Goal: Task Accomplishment & Management: Complete application form

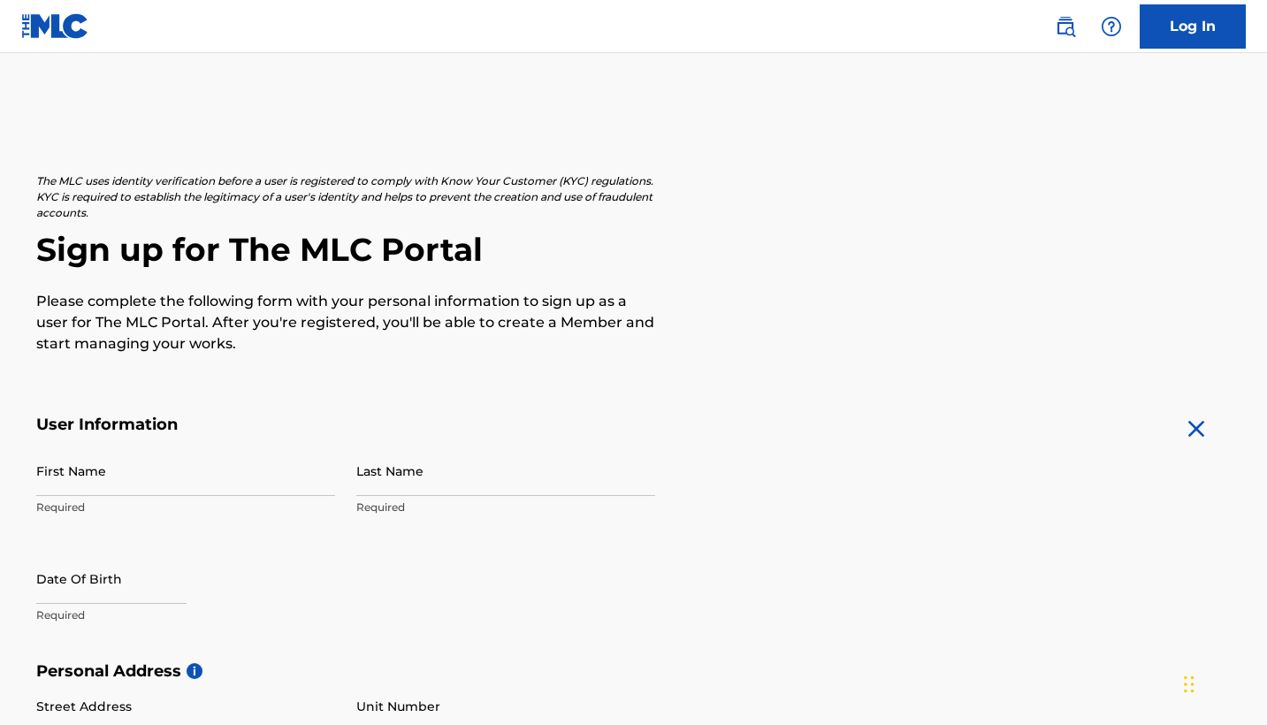
click at [136, 500] on p "Required" at bounding box center [185, 508] width 299 height 16
type input "[PERSON_NAME]"
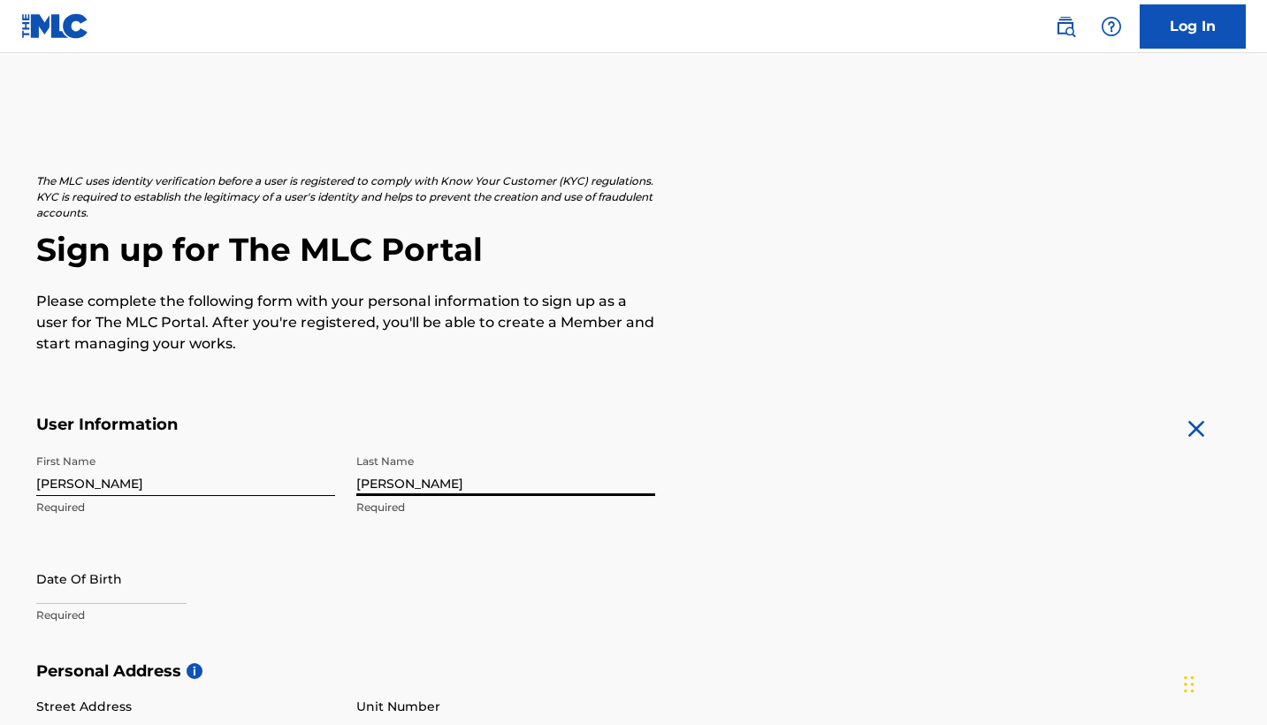
type input "[PERSON_NAME]"
select select "8"
select select "2025"
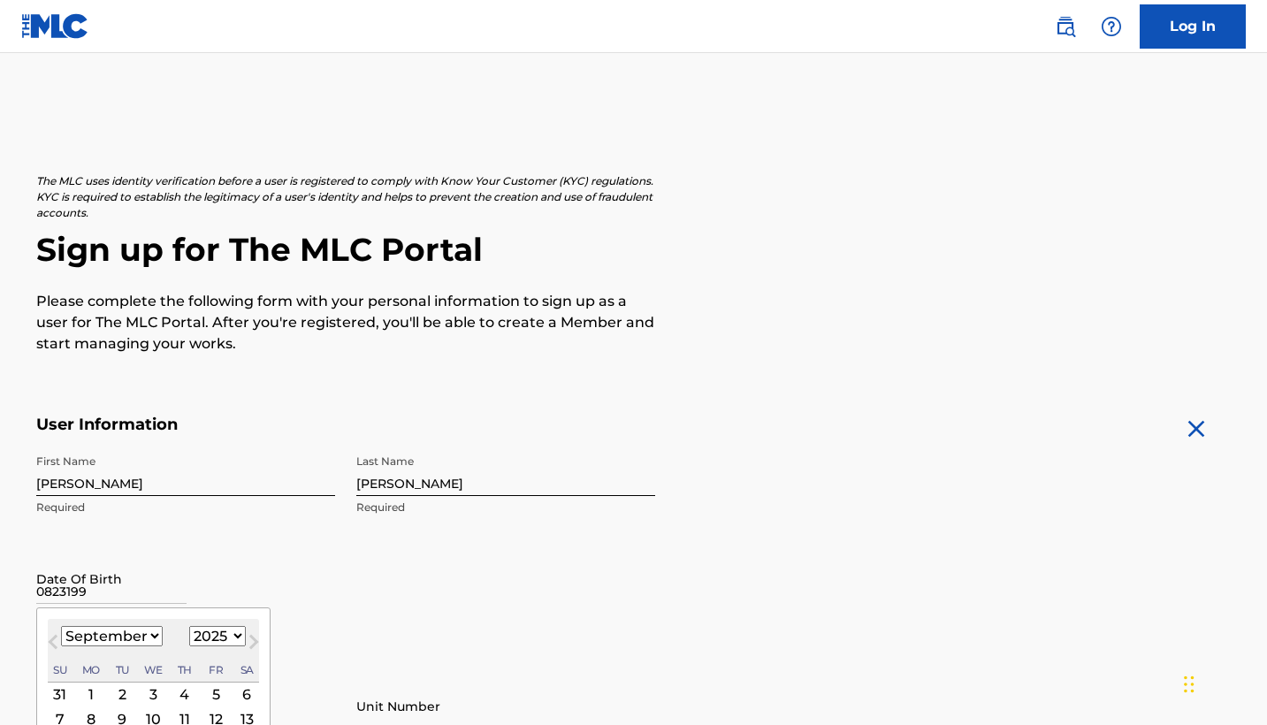
type input "08231999"
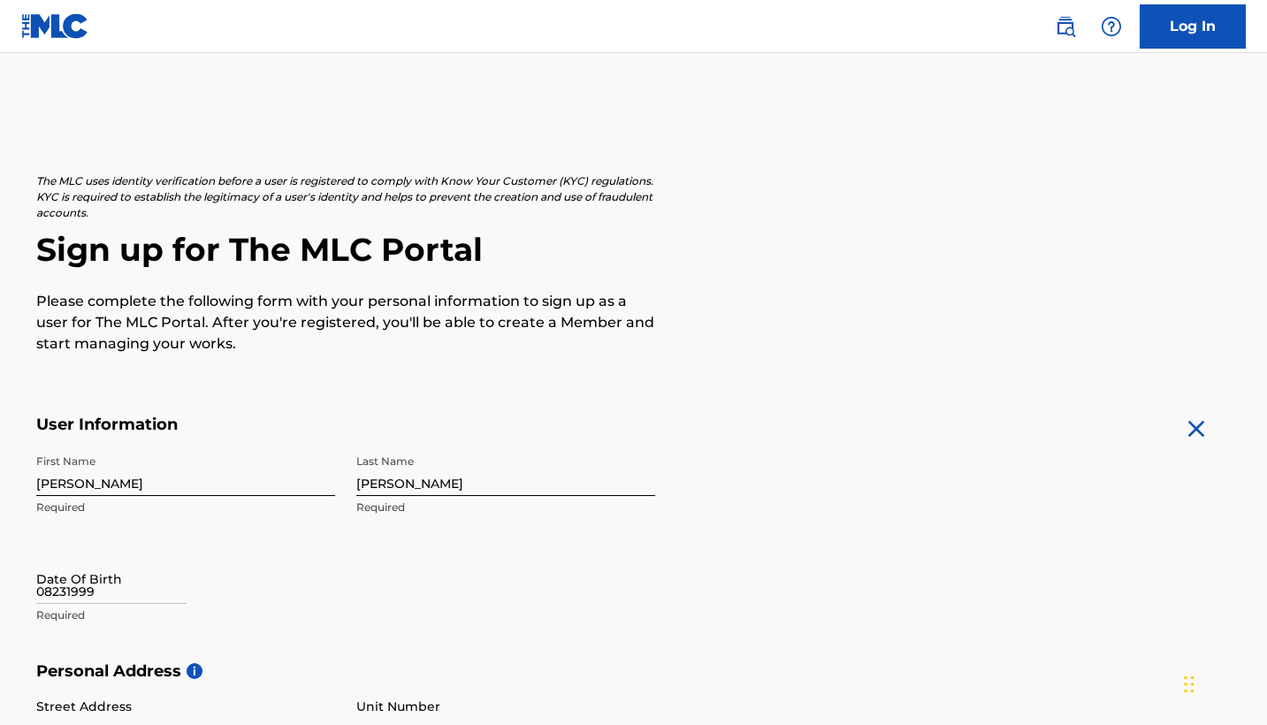
click at [297, 577] on div "Date Of Birth 08231999 Required" at bounding box center [185, 593] width 299 height 80
select select "8"
select select "2025"
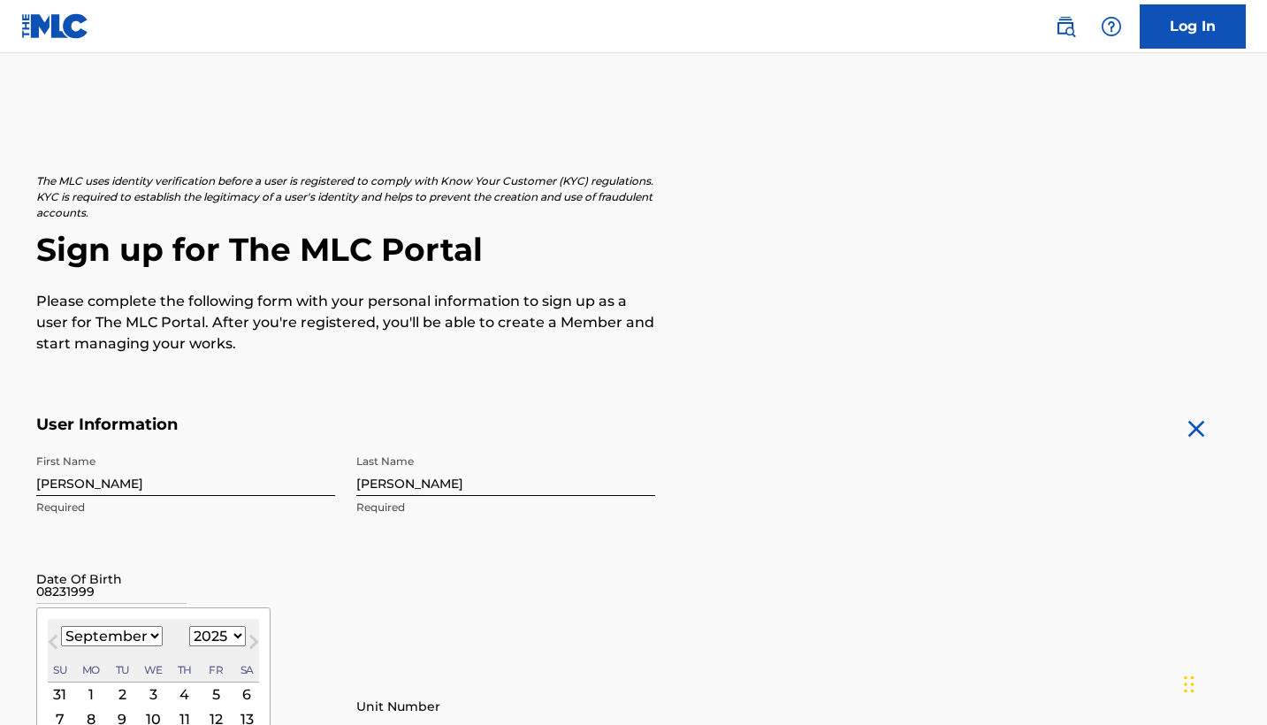
click at [128, 587] on input "08231999" at bounding box center [111, 578] width 150 height 50
type input "[DATE]"
click at [169, 581] on input "[DATE]" at bounding box center [111, 578] width 150 height 50
click at [245, 581] on div "Date Of Birth [DEMOGRAPHIC_DATA] Previous Month Next Month [DATE] January Febru…" at bounding box center [185, 593] width 299 height 80
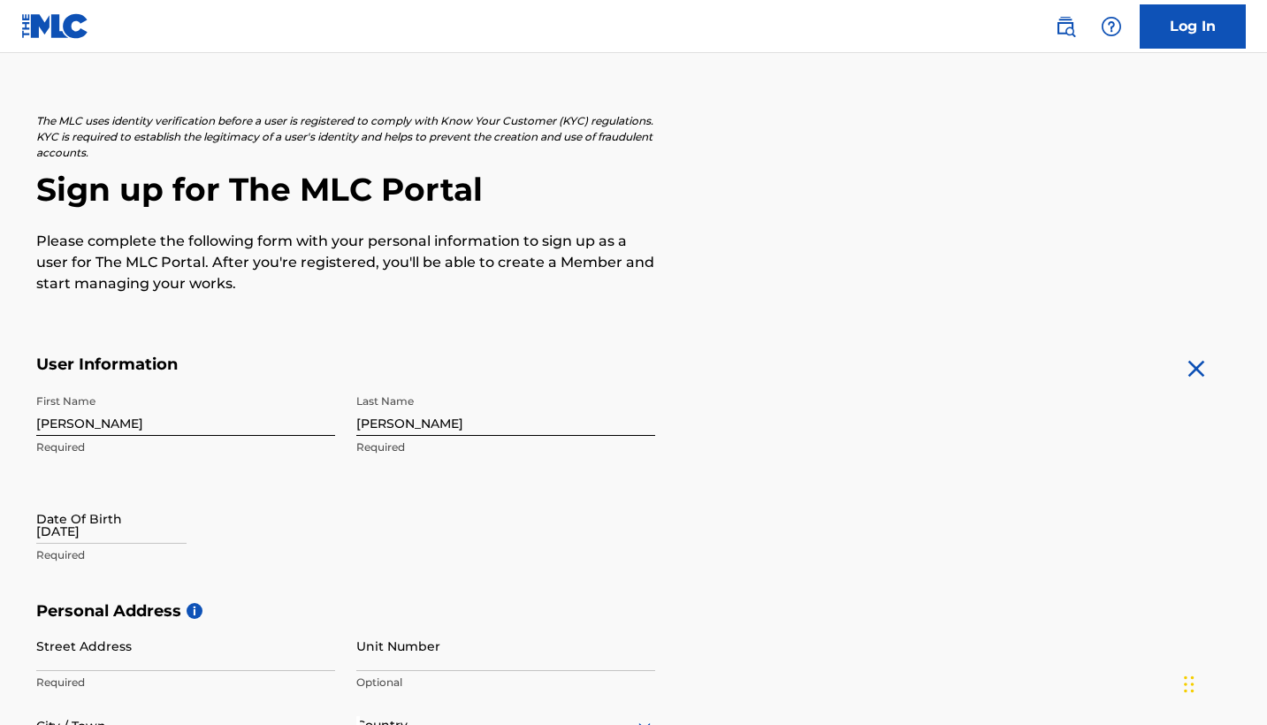
scroll to position [93, 0]
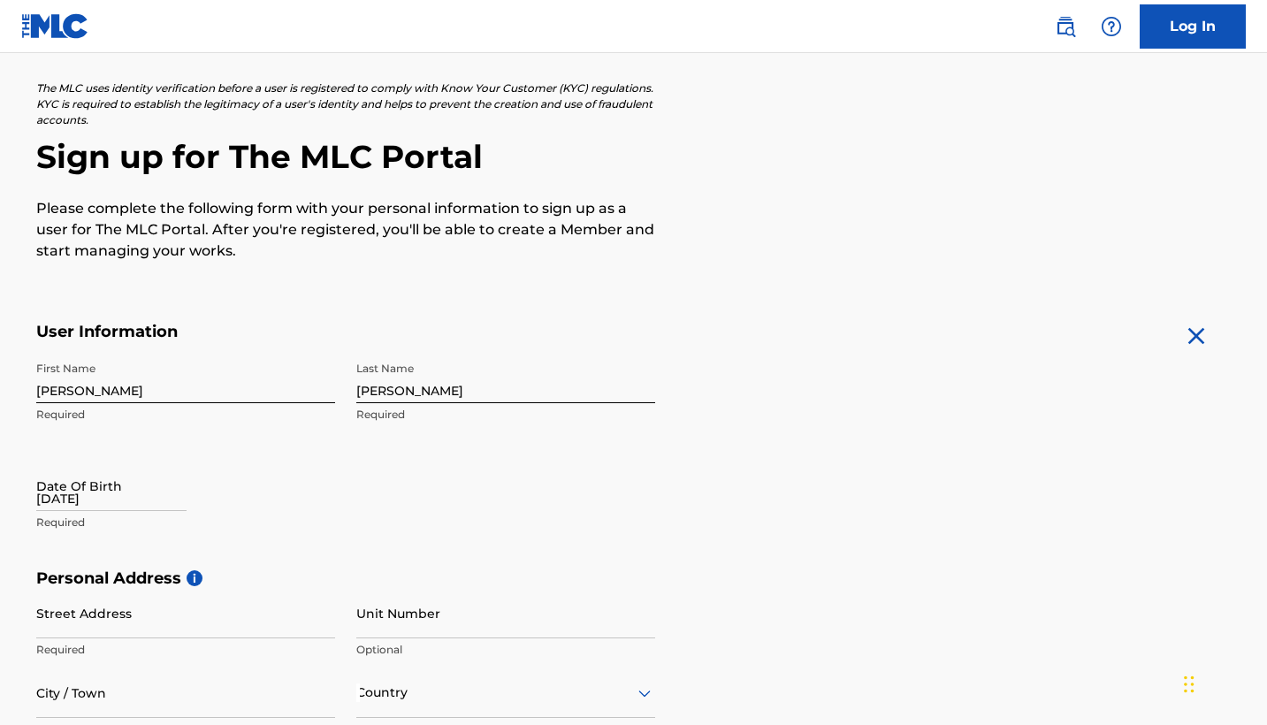
select select "8"
select select "2025"
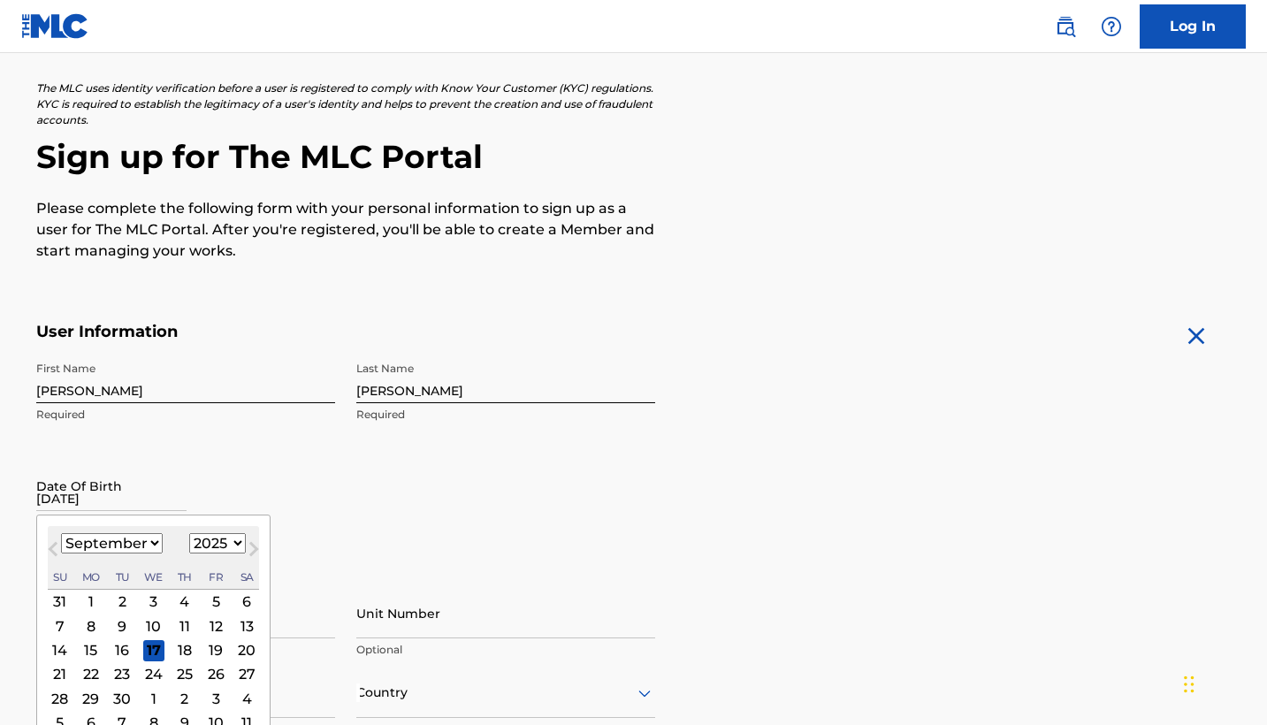
click at [100, 479] on input "[DATE]" at bounding box center [111, 486] width 150 height 50
select select "7"
click at [219, 675] on div "17 18 19 20 21 22 23" at bounding box center [153, 674] width 211 height 24
click at [237, 665] on div "23" at bounding box center [246, 673] width 21 height 21
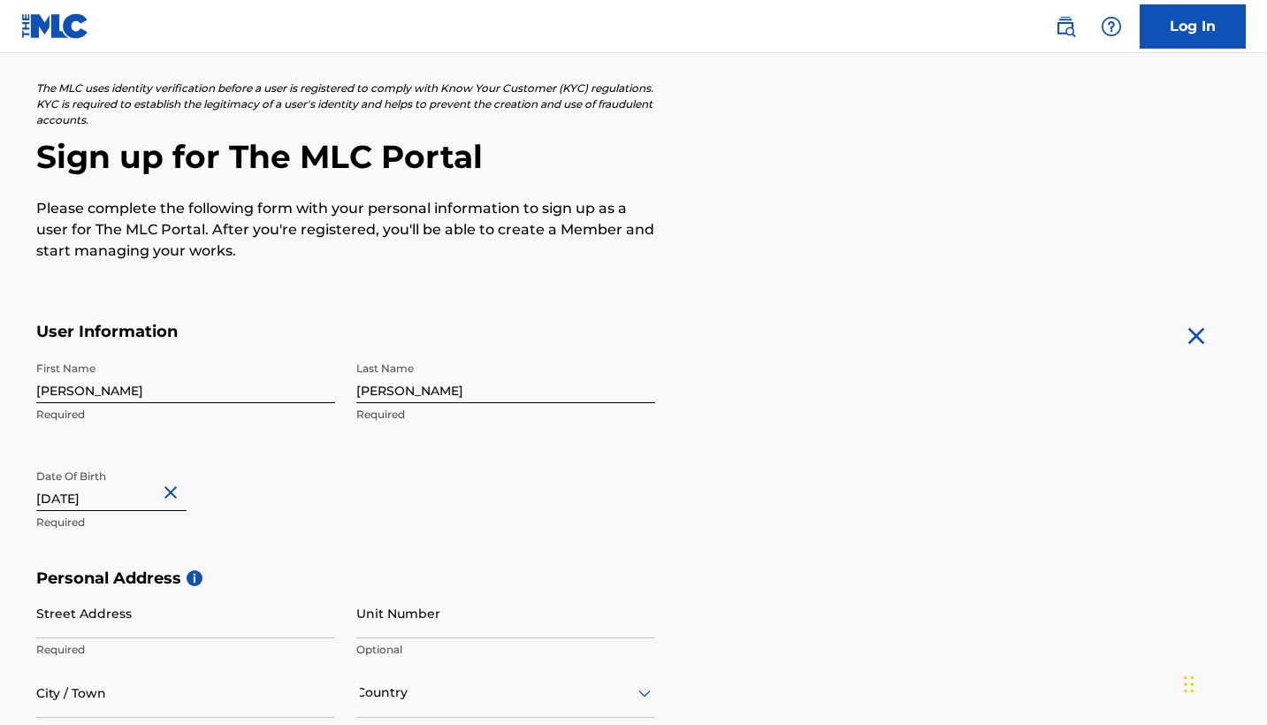
click at [187, 493] on button "Close" at bounding box center [173, 493] width 27 height 54
click at [154, 492] on input "[DATE]" at bounding box center [111, 486] width 150 height 50
select select "8"
select select "2025"
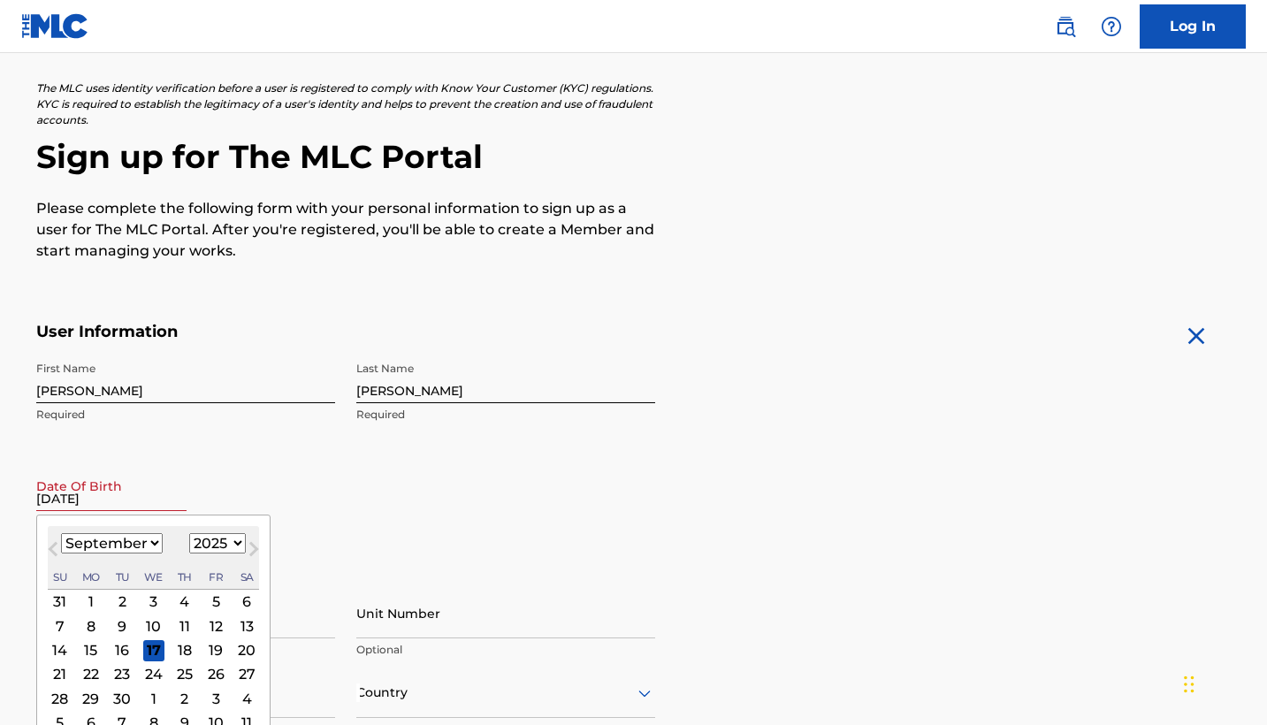
select select "7"
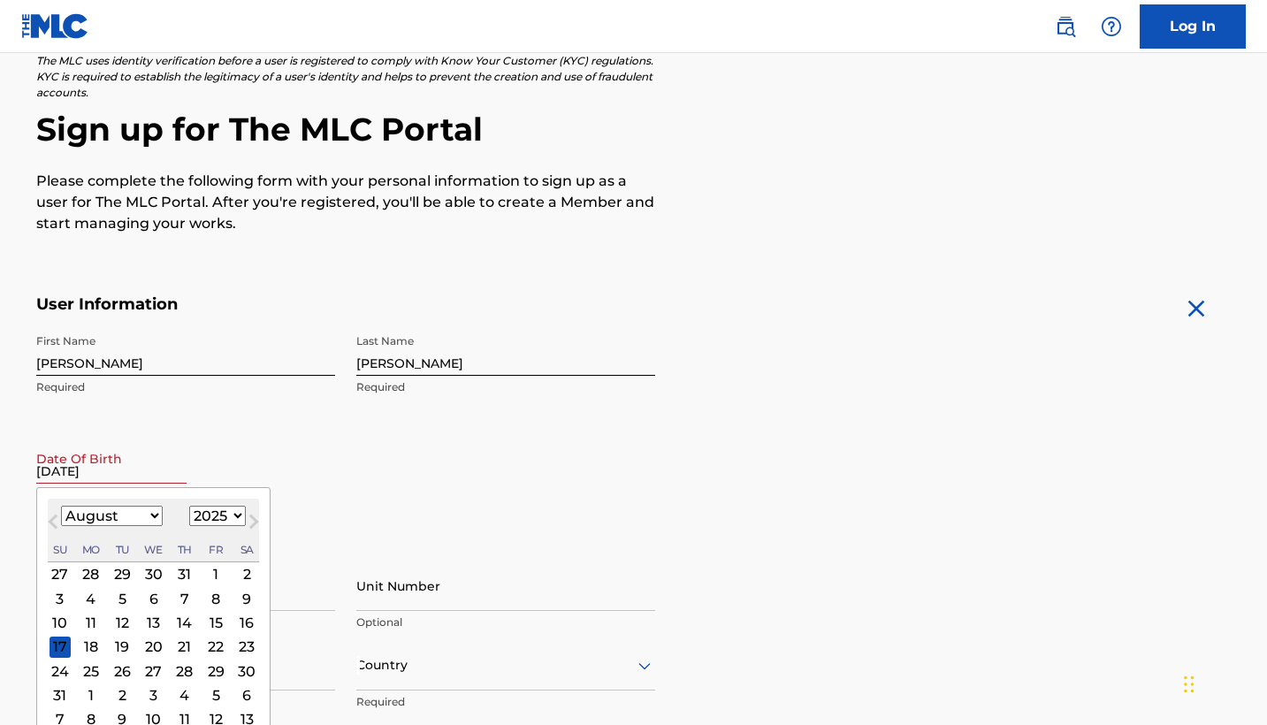
scroll to position [123, 0]
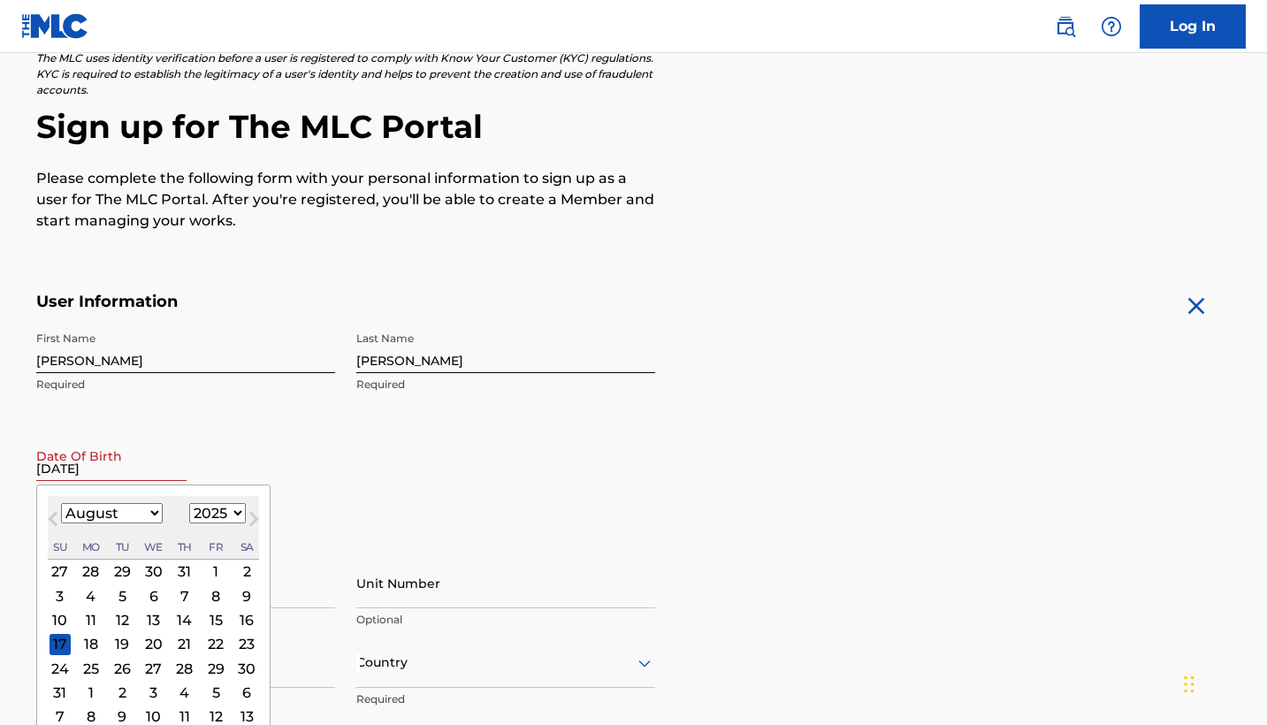
click at [236, 640] on div "23" at bounding box center [246, 643] width 21 height 21
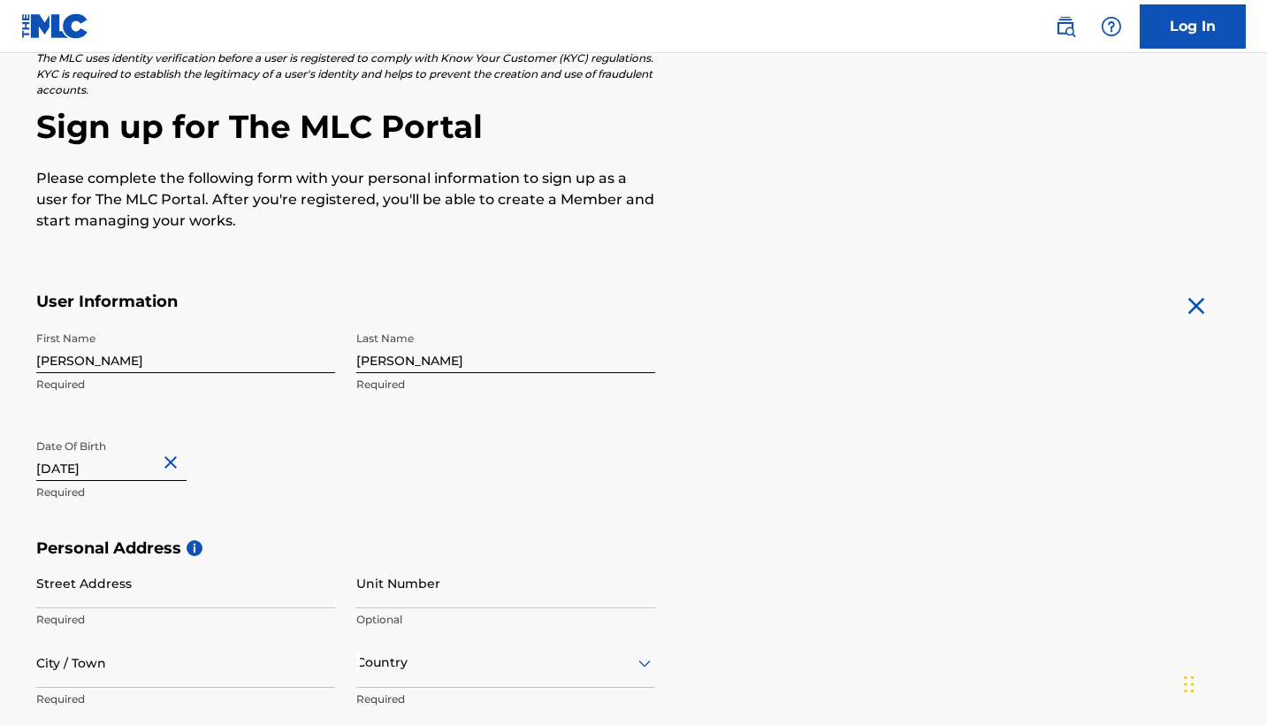
click at [141, 479] on input "[DATE]" at bounding box center [111, 456] width 150 height 50
select select "7"
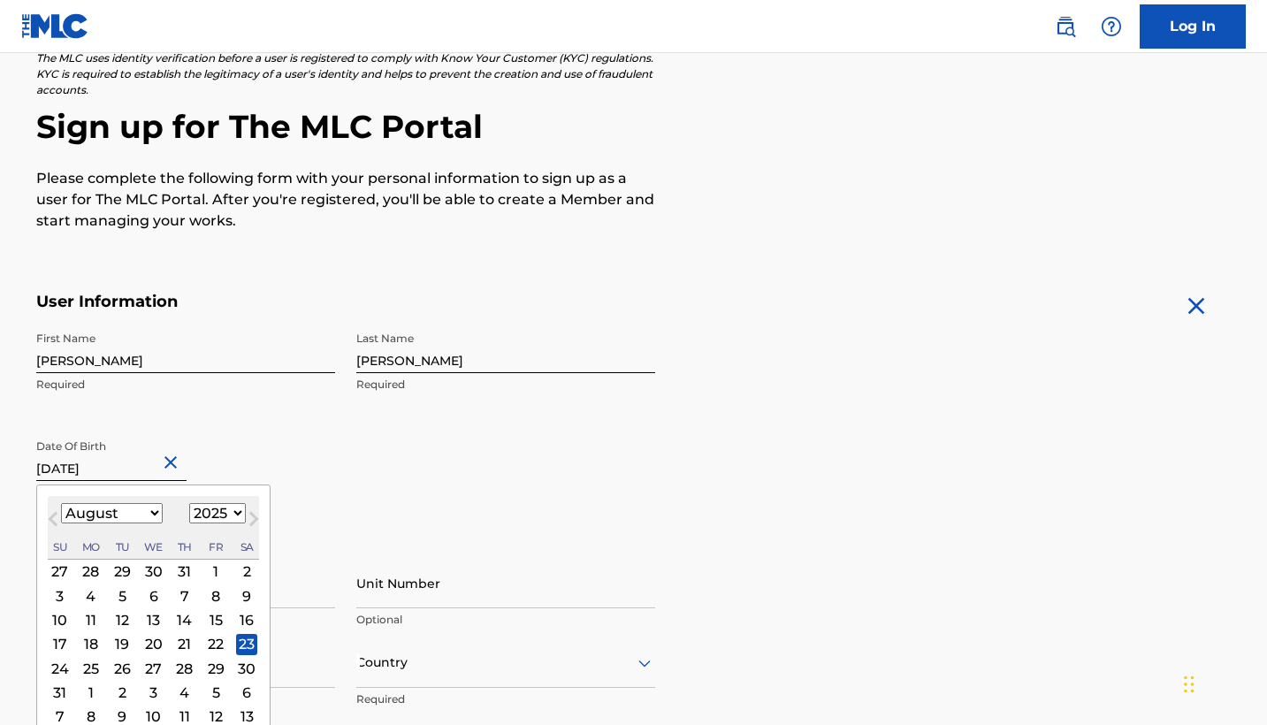
select select "1999"
click at [92, 641] on div "23" at bounding box center [90, 643] width 21 height 21
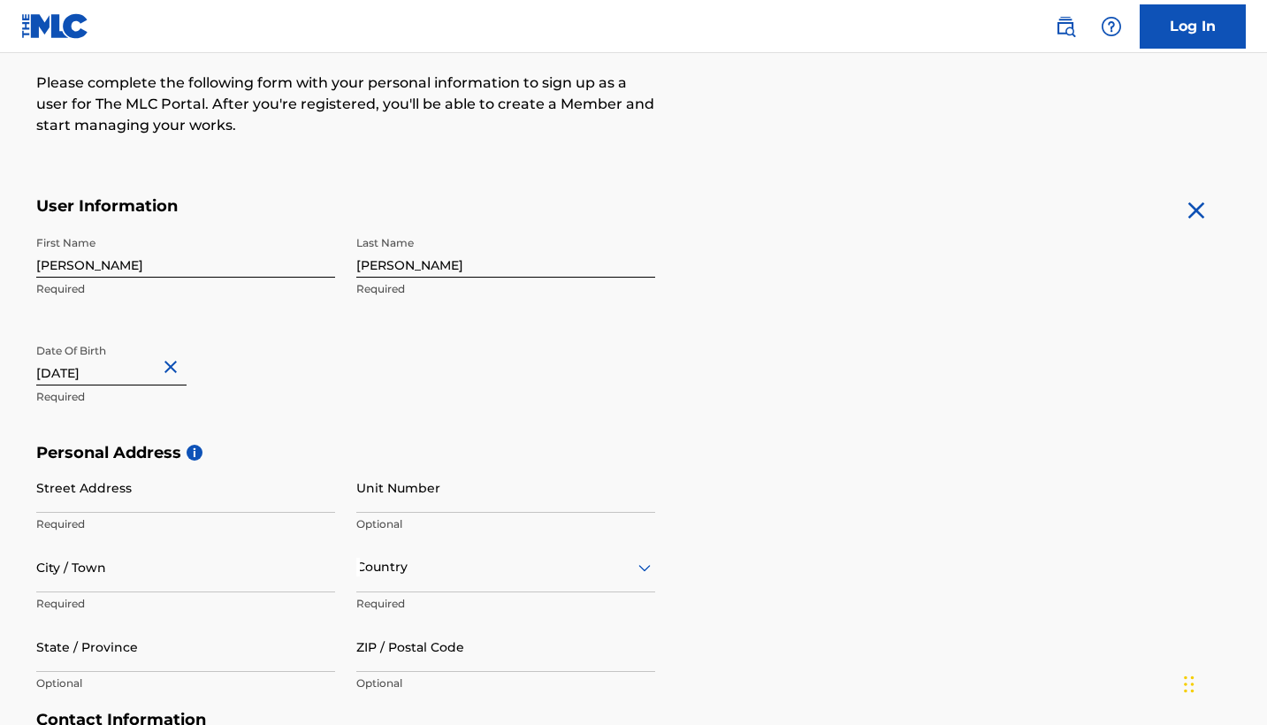
scroll to position [262, 0]
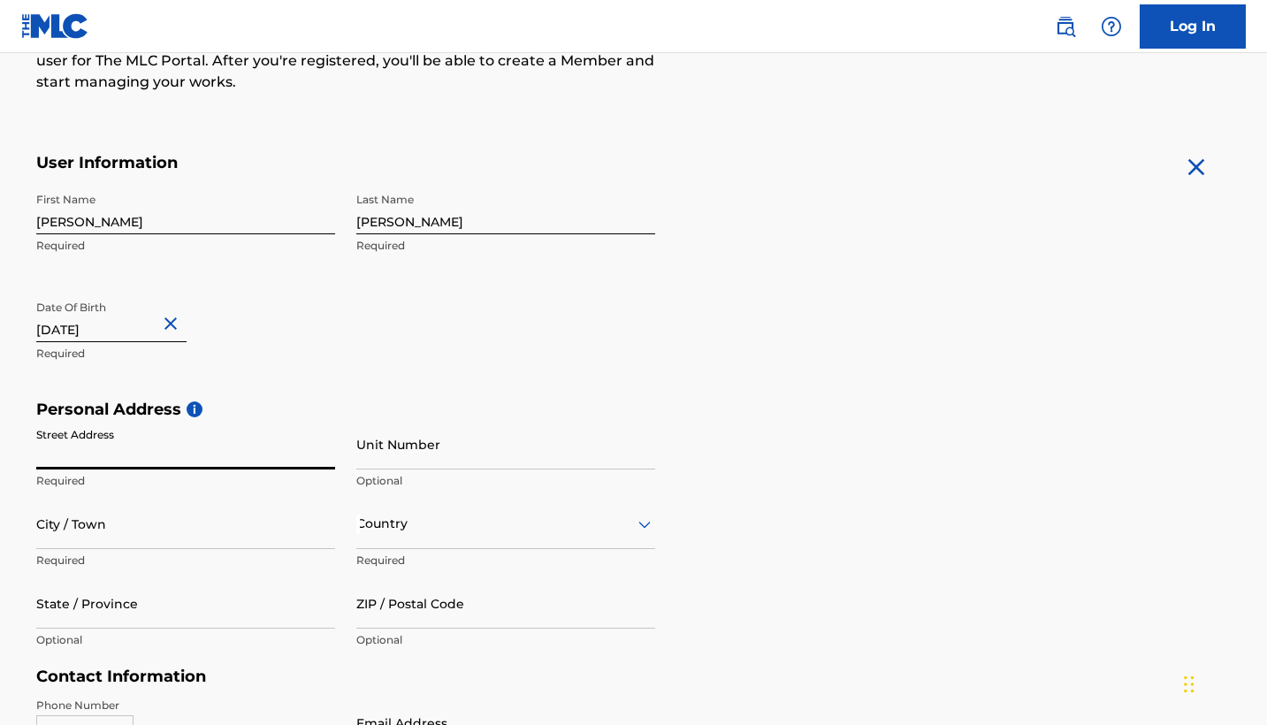
type input "4"
type input "[STREET_ADDRESS][PERSON_NAME]"
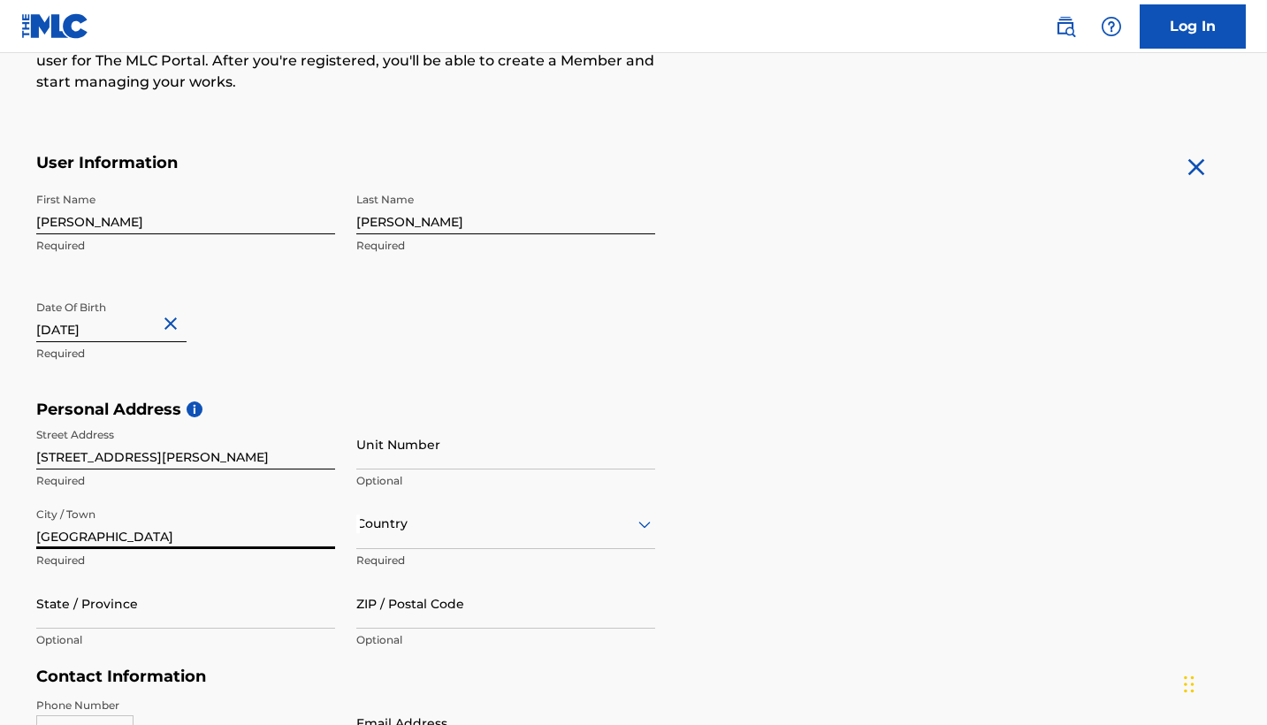
type input "[GEOGRAPHIC_DATA]"
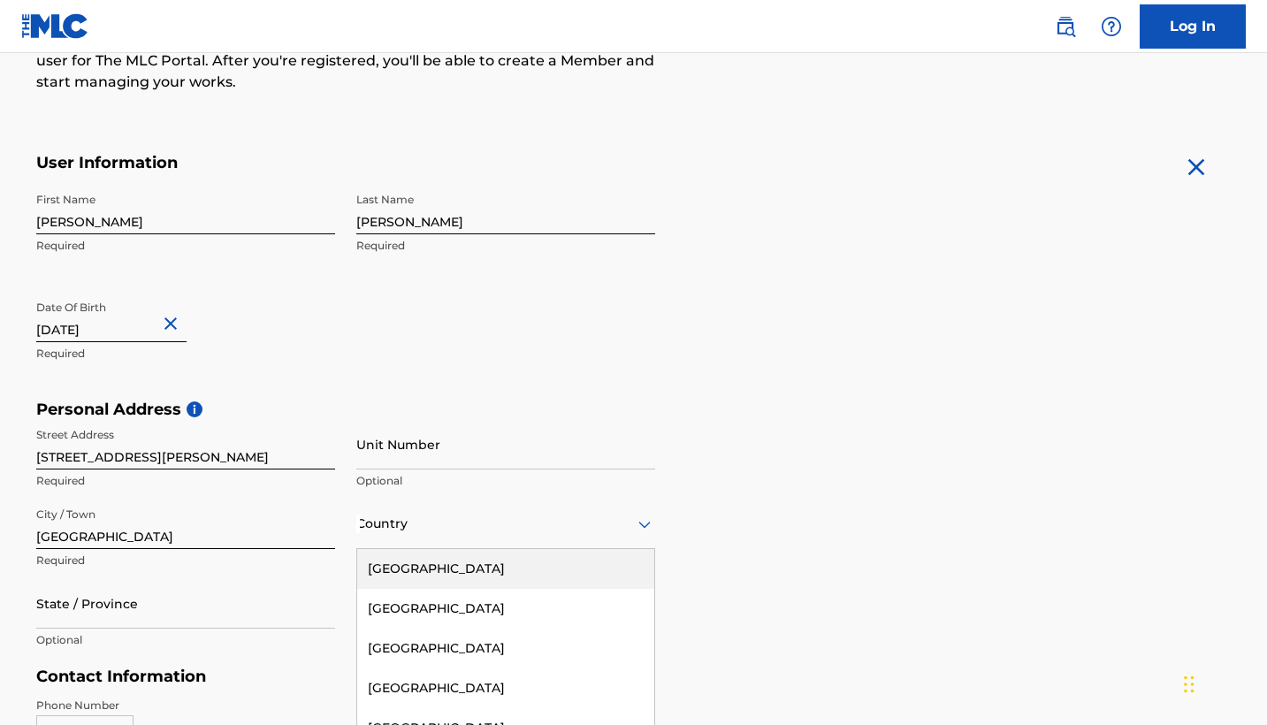
click at [362, 523] on div "[GEOGRAPHIC_DATA], 1 of 223. 223 results available. Use Up and Down to choose o…" at bounding box center [505, 524] width 299 height 50
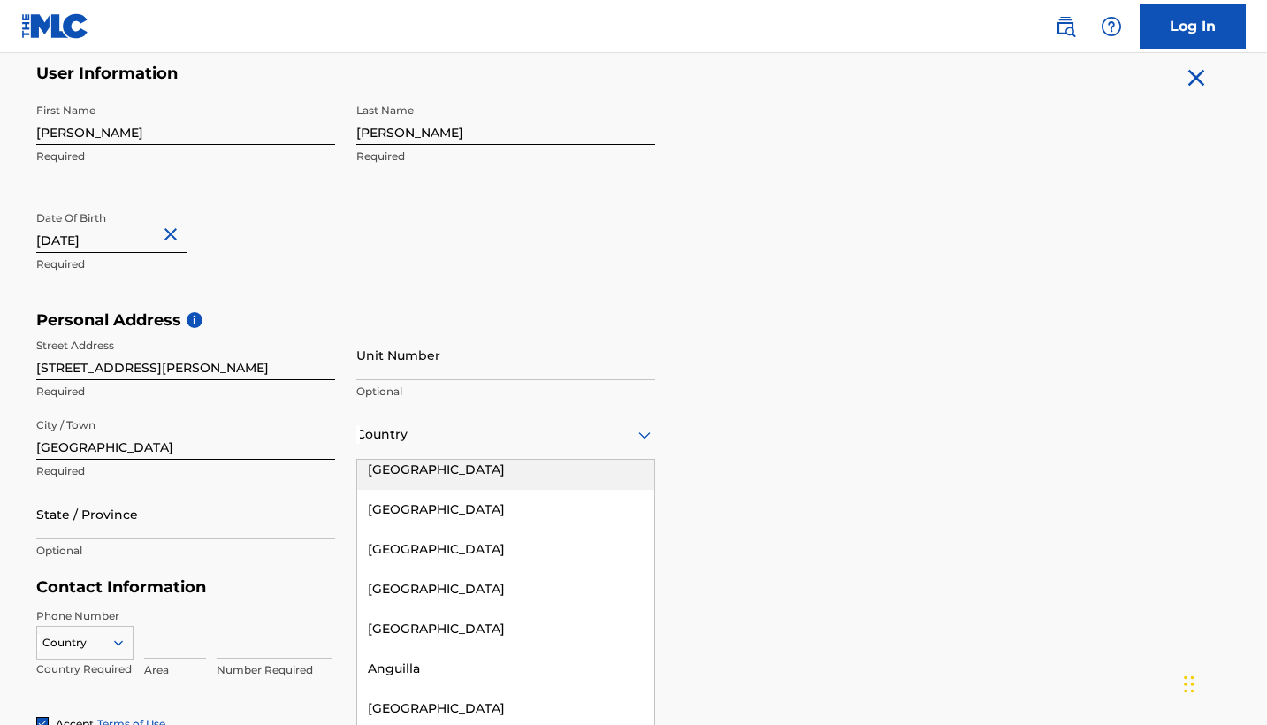
scroll to position [0, 0]
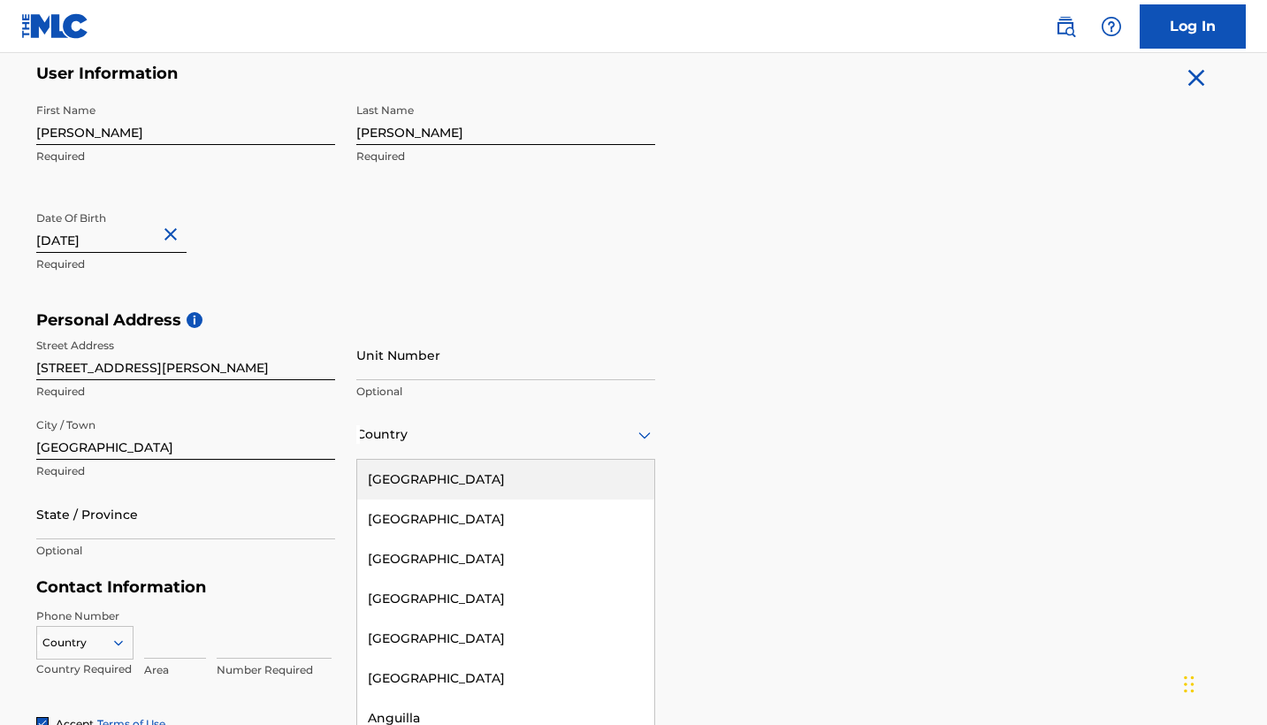
click at [397, 472] on div "[GEOGRAPHIC_DATA]" at bounding box center [505, 480] width 297 height 40
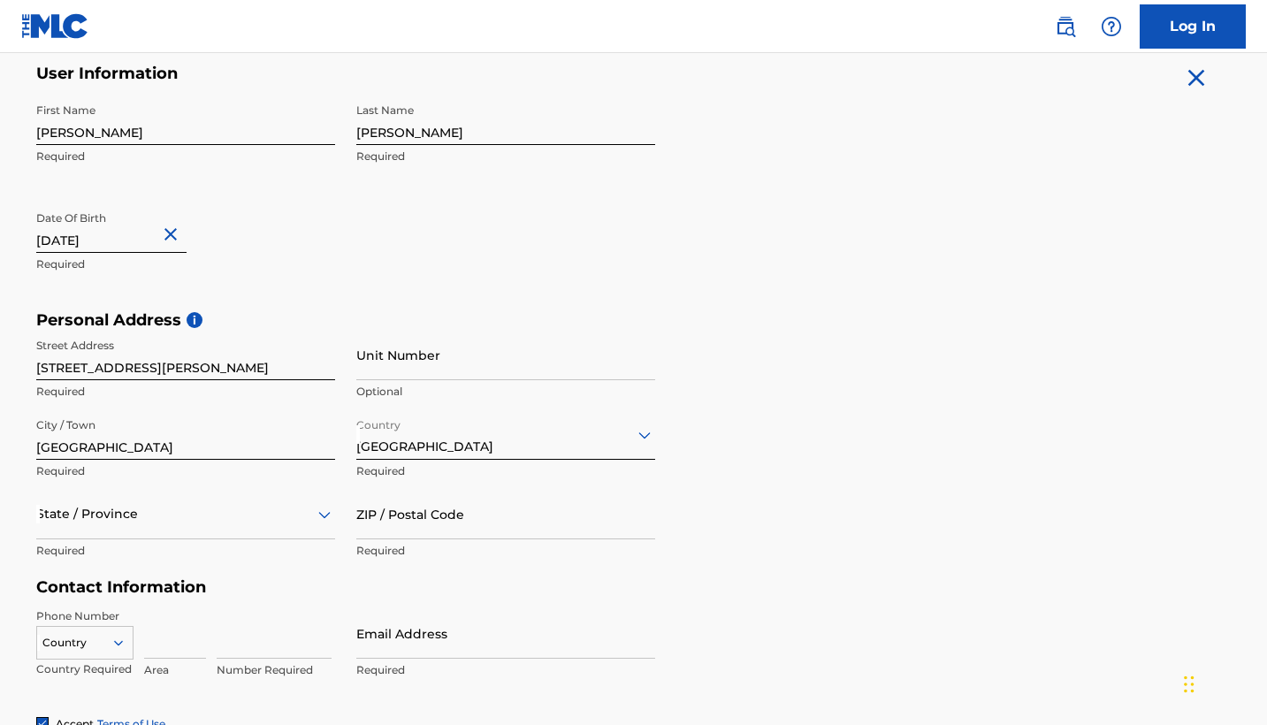
click at [138, 524] on div "State / Province" at bounding box center [185, 514] width 299 height 50
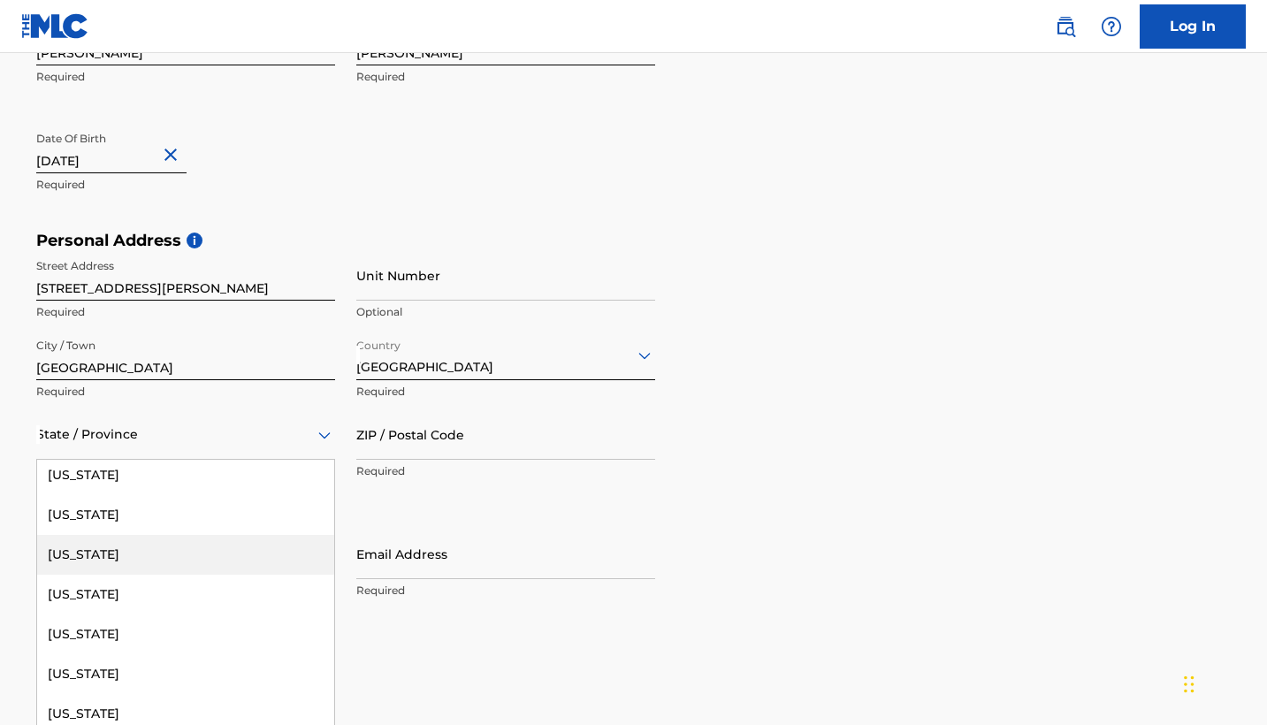
scroll to position [234, 0]
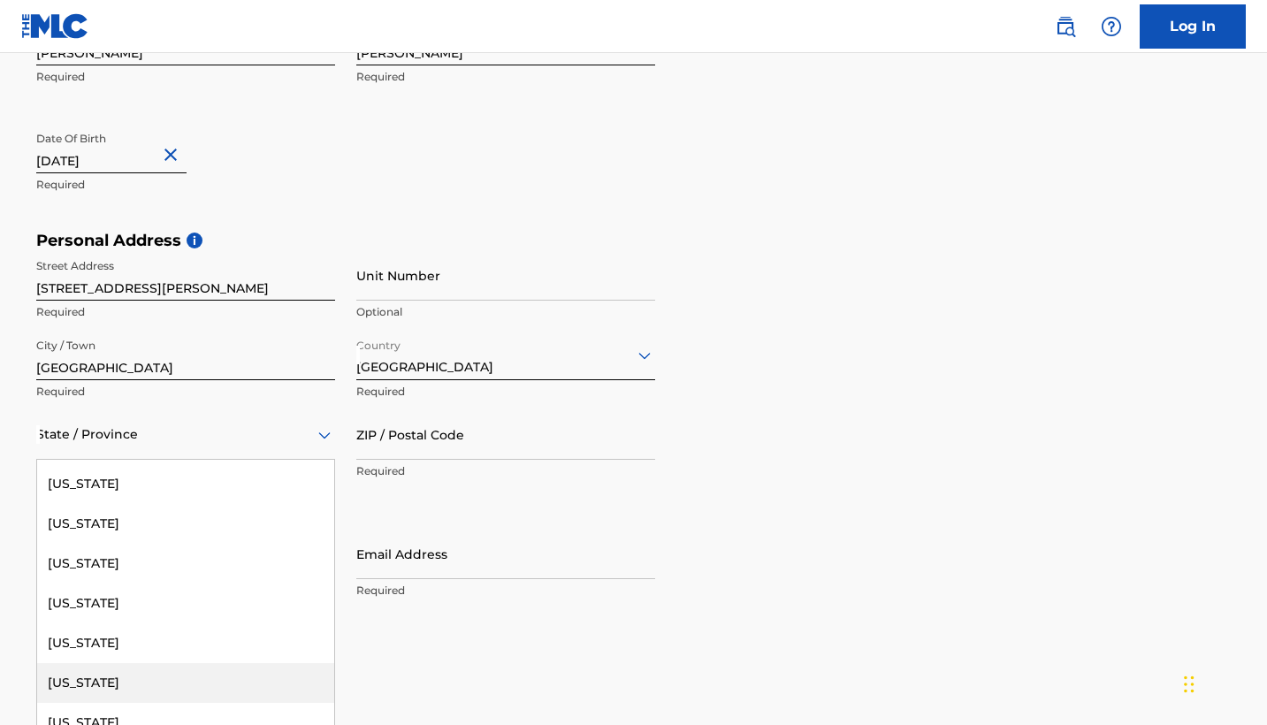
click at [128, 683] on div "[US_STATE]" at bounding box center [185, 683] width 297 height 40
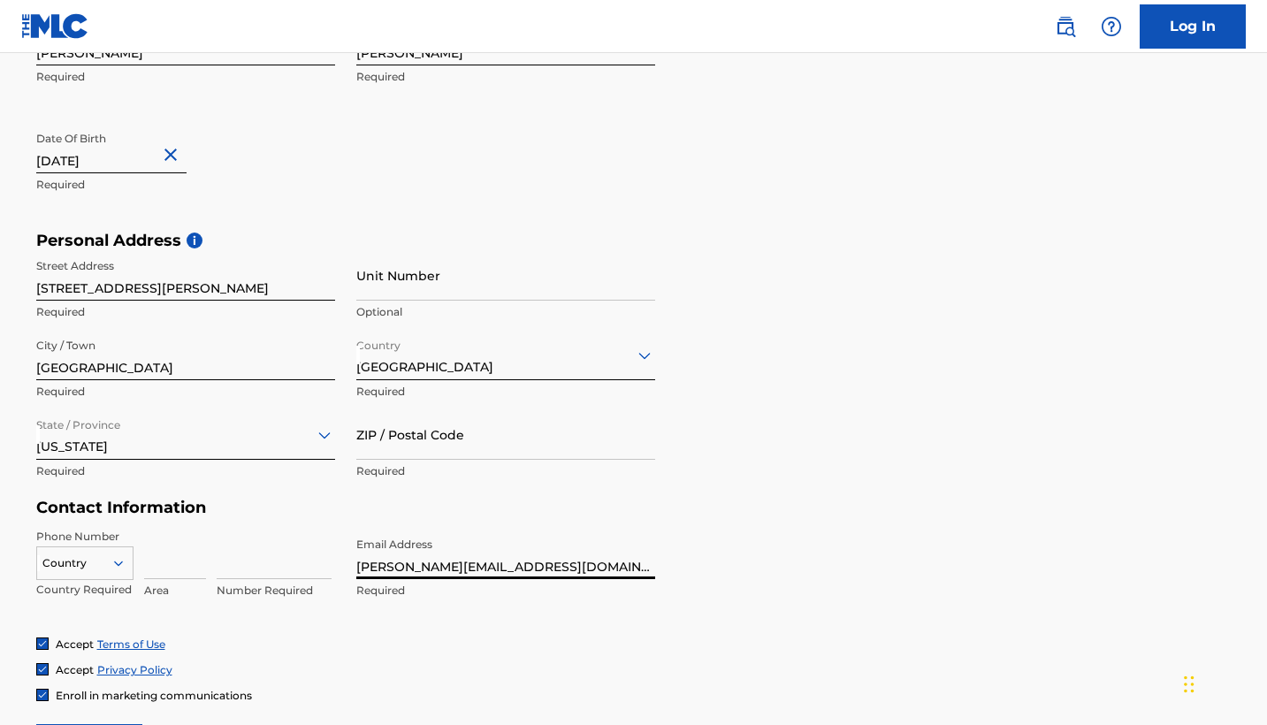
type input "[PERSON_NAME][EMAIL_ADDRESS][DOMAIN_NAME]"
click at [389, 627] on div "Phone Number Country Country Required Area Number Required Email Address [PERSO…" at bounding box center [345, 583] width 619 height 108
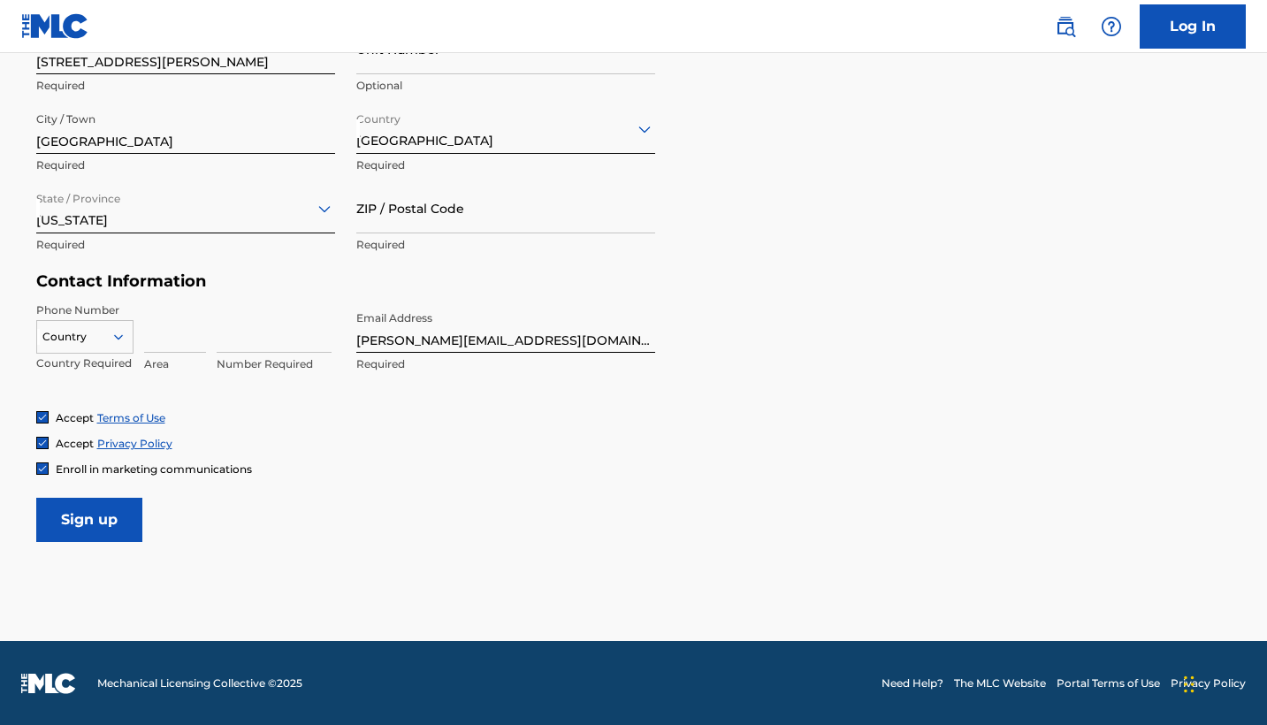
scroll to position [656, 0]
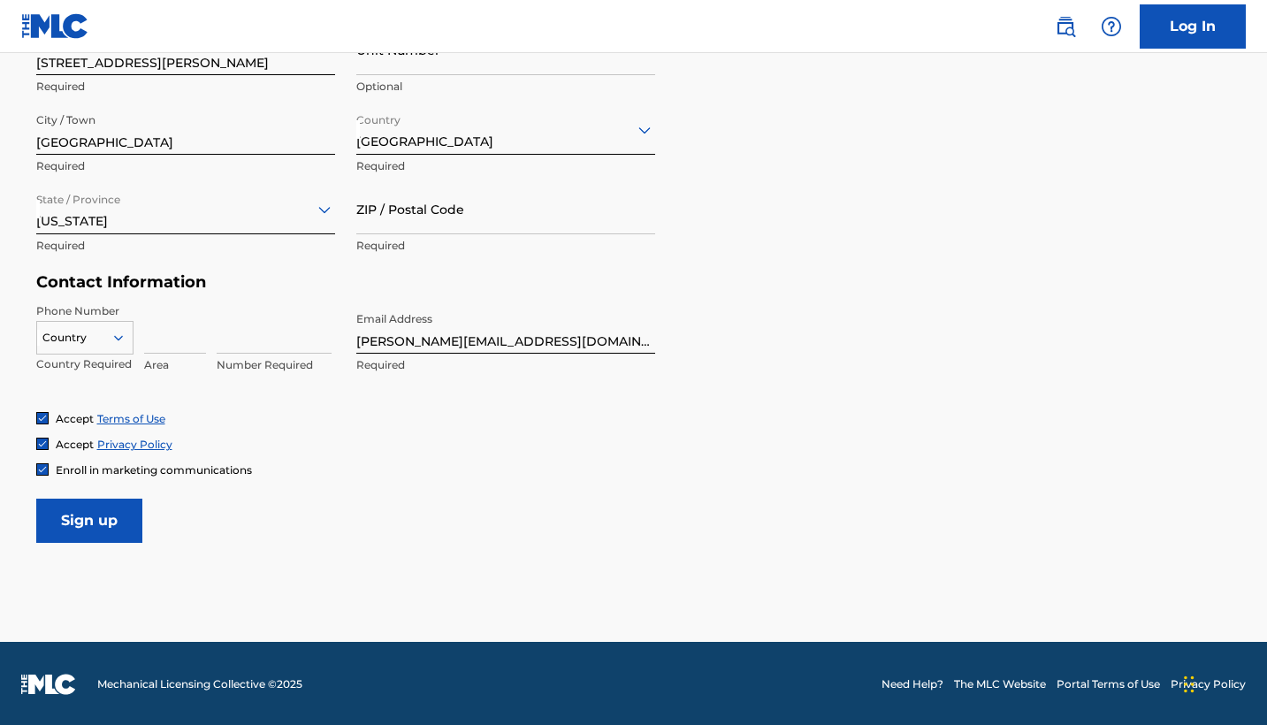
drag, startPoint x: 82, startPoint y: 523, endPoint x: 162, endPoint y: 377, distance: 166.9
click at [162, 377] on form "User Information First Name [PERSON_NAME] Required Last Name [PERSON_NAME] Requ…" at bounding box center [633, 151] width 1195 height 784
click at [113, 501] on input "Sign up" at bounding box center [89, 521] width 106 height 44
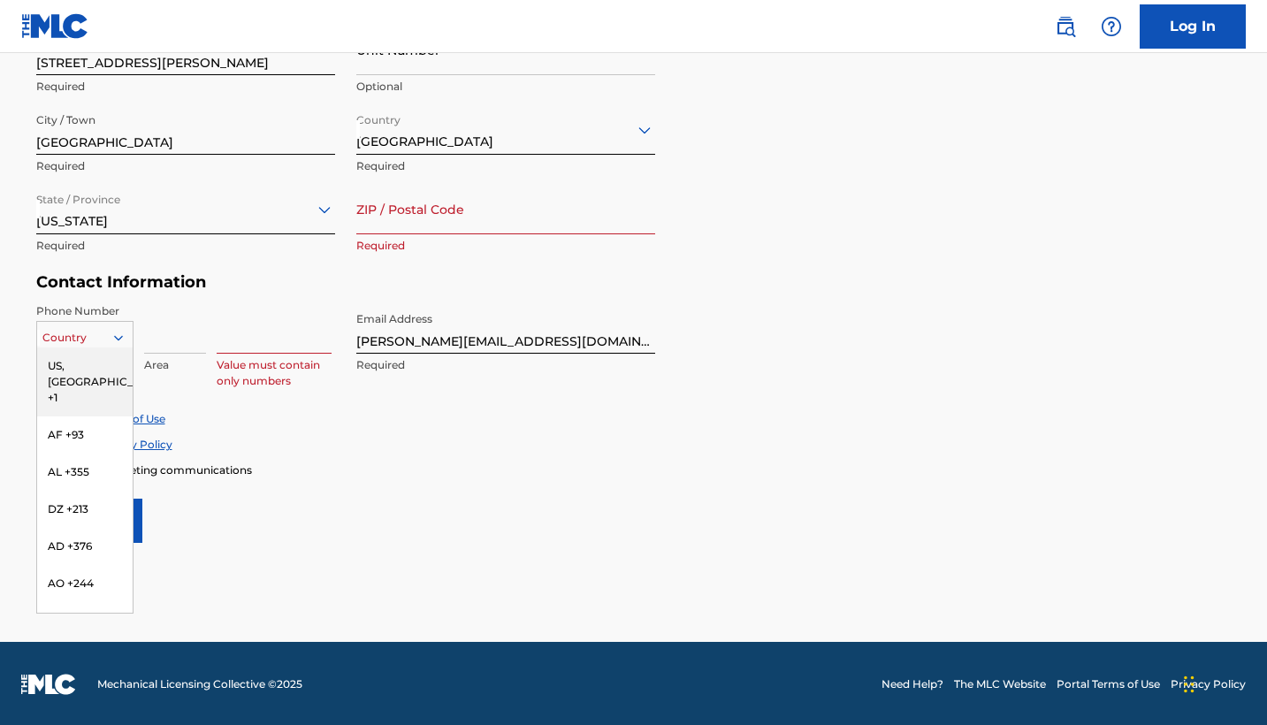
click at [118, 335] on icon at bounding box center [119, 338] width 16 height 16
drag, startPoint x: 94, startPoint y: 363, endPoint x: 149, endPoint y: 379, distance: 57.9
click at [141, 378] on div "US, [GEOGRAPHIC_DATA] +1, 1 of 216. 216 results available. Use Up and Down to c…" at bounding box center [185, 343] width 299 height 80
click at [82, 372] on div "US, [GEOGRAPHIC_DATA] +1" at bounding box center [84, 381] width 95 height 69
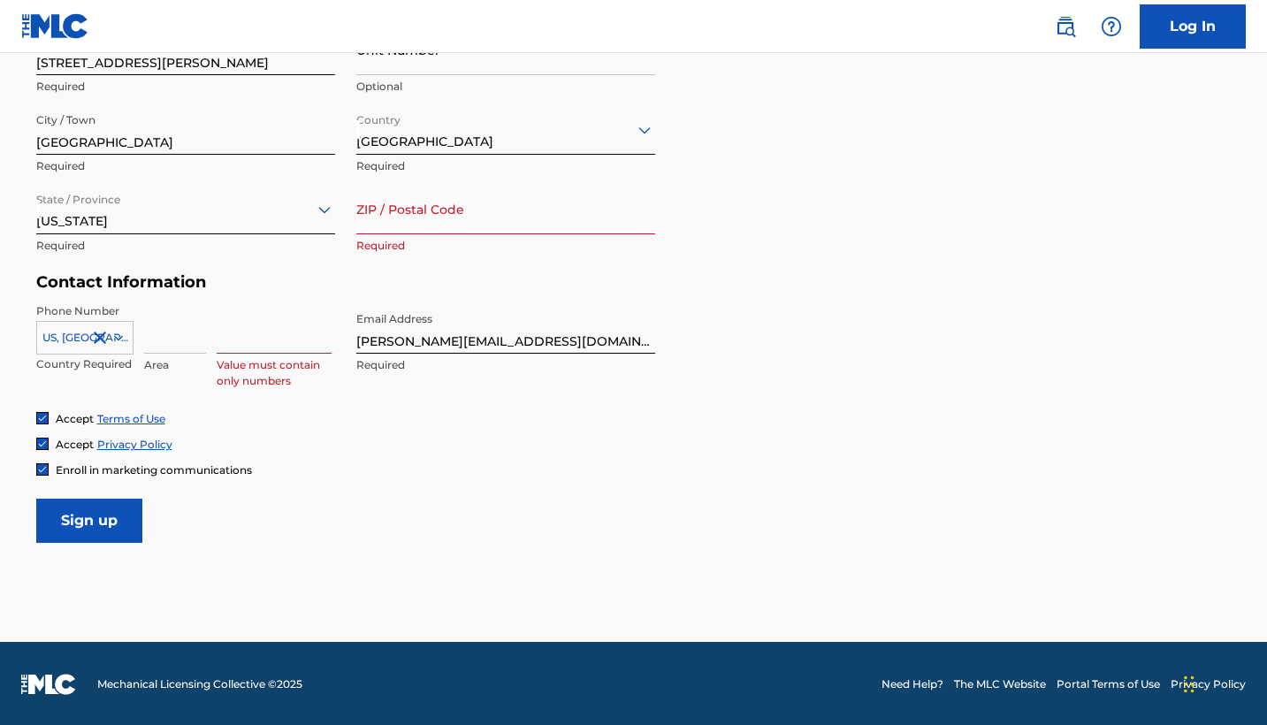
click at [161, 336] on input at bounding box center [175, 328] width 62 height 50
type input "470"
type input "3380335"
click at [264, 414] on div "Accept Terms of Use" at bounding box center [633, 418] width 1195 height 15
click at [73, 525] on input "Sign up" at bounding box center [89, 521] width 106 height 44
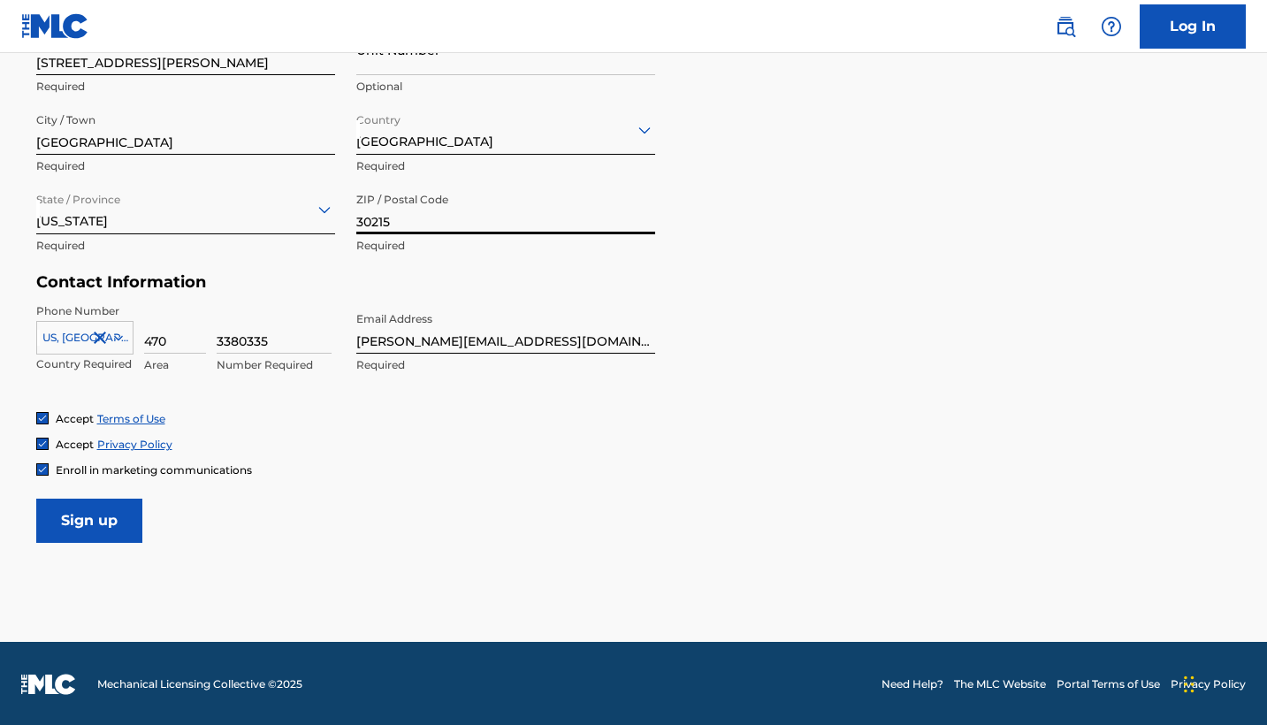
type input "30215"
click at [91, 531] on input "Sign up" at bounding box center [89, 521] width 106 height 44
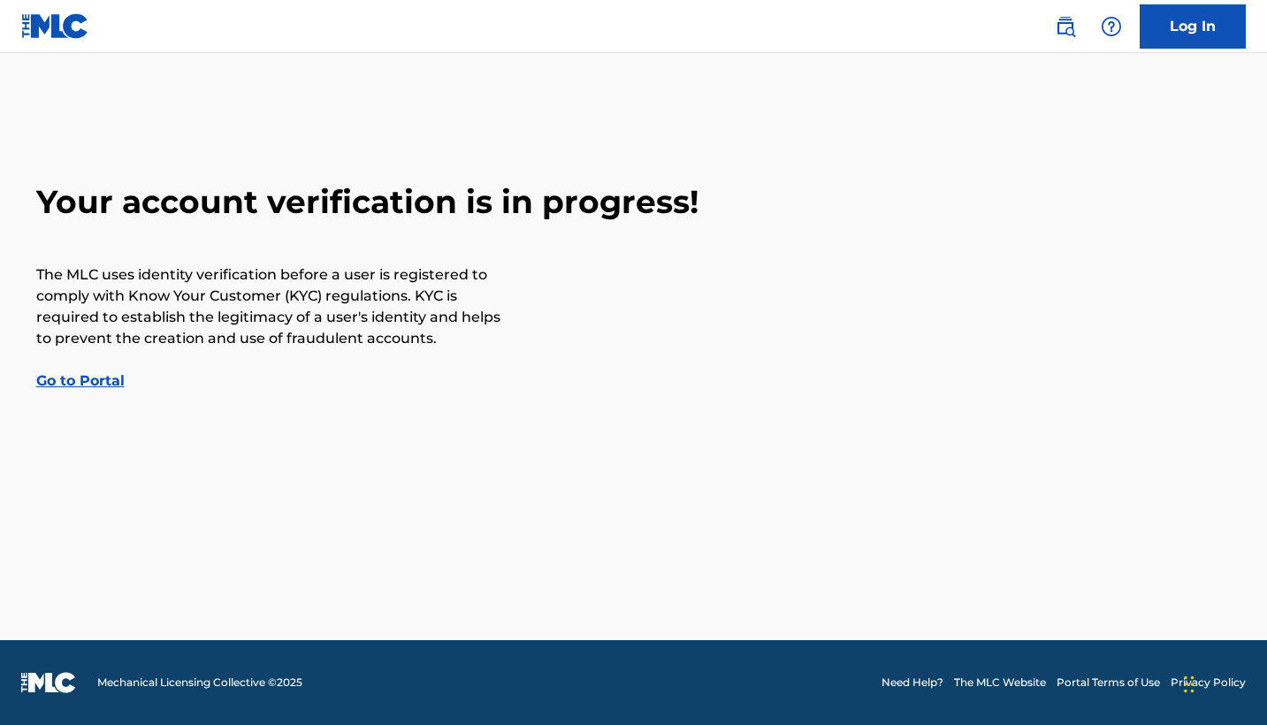
click at [106, 380] on link "Go to Portal" at bounding box center [80, 380] width 88 height 17
